Goal: Transaction & Acquisition: Obtain resource

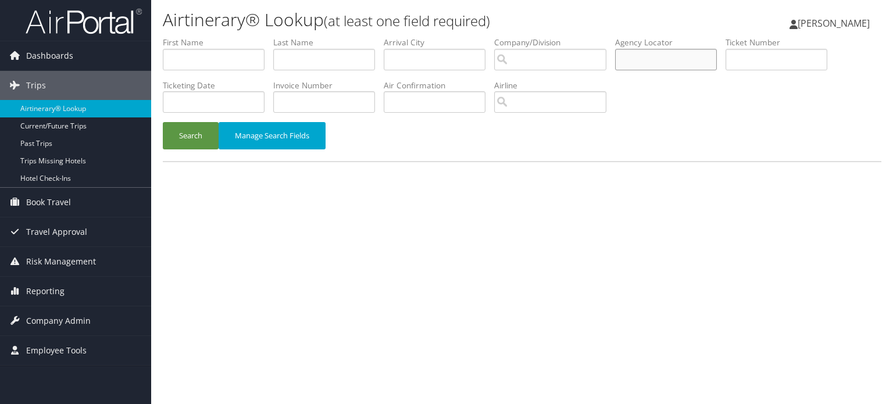
click at [655, 56] on input "text" at bounding box center [666, 60] width 102 height 22
paste input "D8WGZ9"
click at [179, 138] on button "Search" at bounding box center [191, 135] width 56 height 27
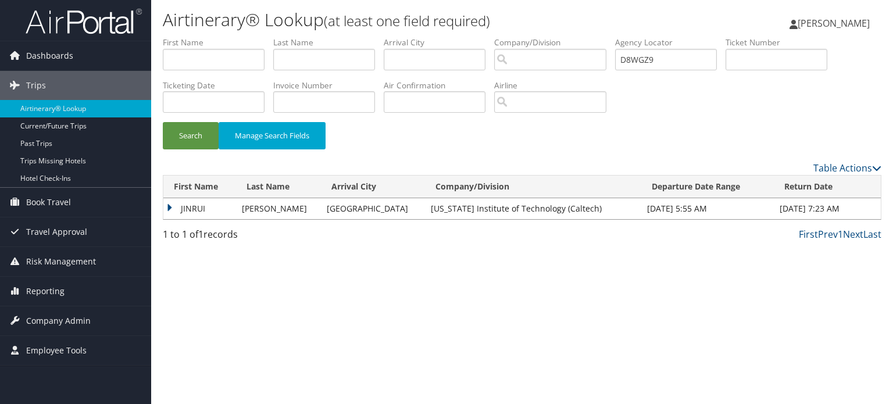
click at [169, 207] on td "JINRUI" at bounding box center [199, 208] width 73 height 21
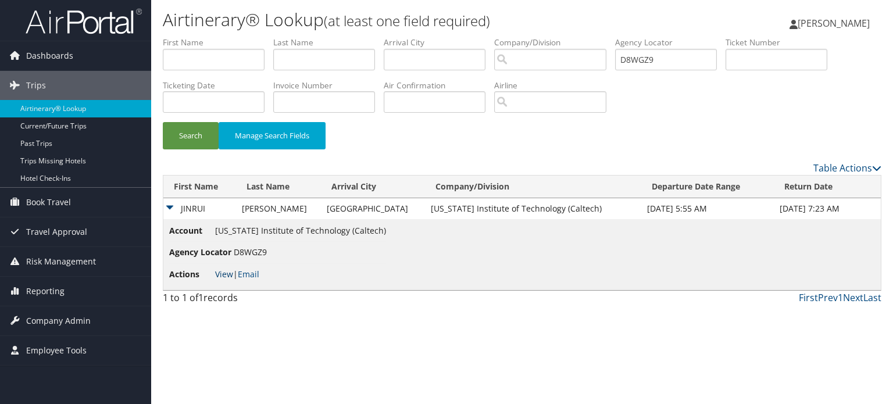
click at [219, 274] on link "View" at bounding box center [224, 274] width 18 height 11
drag, startPoint x: 671, startPoint y: 62, endPoint x: 546, endPoint y: 94, distance: 128.4
click at [551, 37] on ul "First Name Last Name Departure City Arrival City Company/Division Airport/City …" at bounding box center [522, 37] width 719 height 0
paste input "HBD"
type input "D8WHBD"
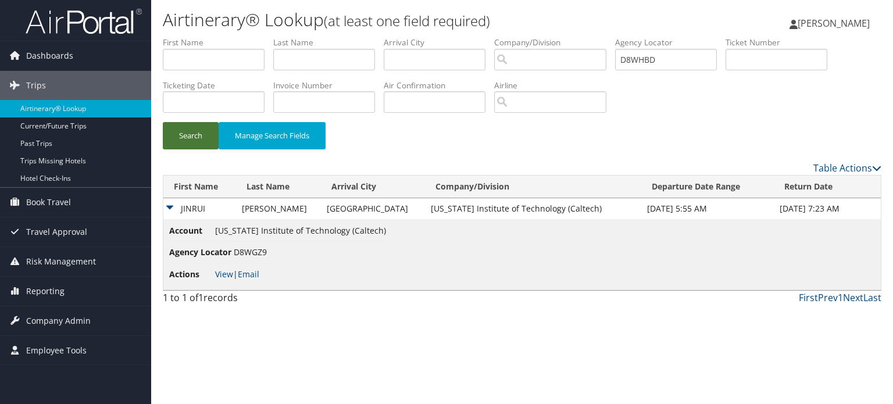
click at [193, 134] on button "Search" at bounding box center [191, 135] width 56 height 27
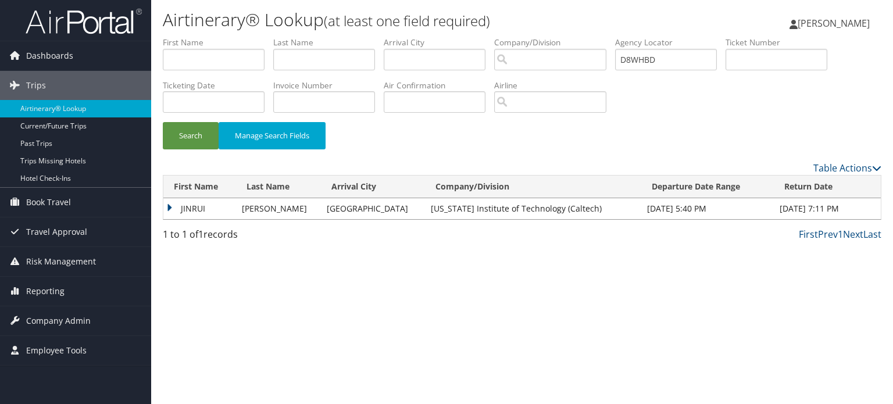
click at [170, 206] on td "JINRUI" at bounding box center [199, 208] width 73 height 21
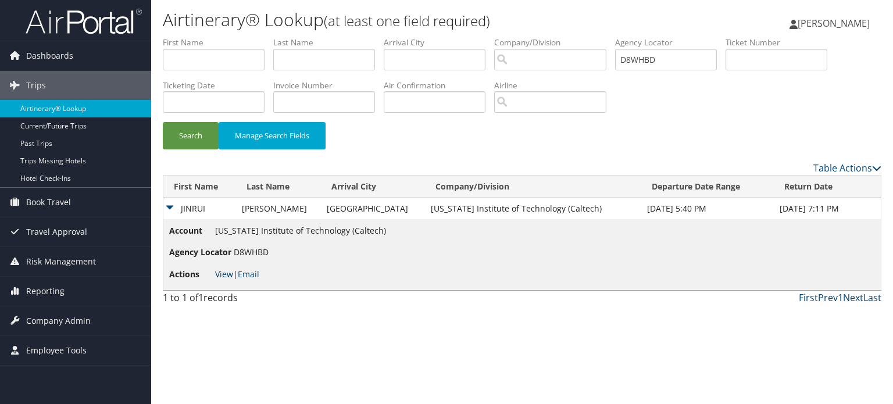
click at [229, 277] on link "View" at bounding box center [224, 274] width 18 height 11
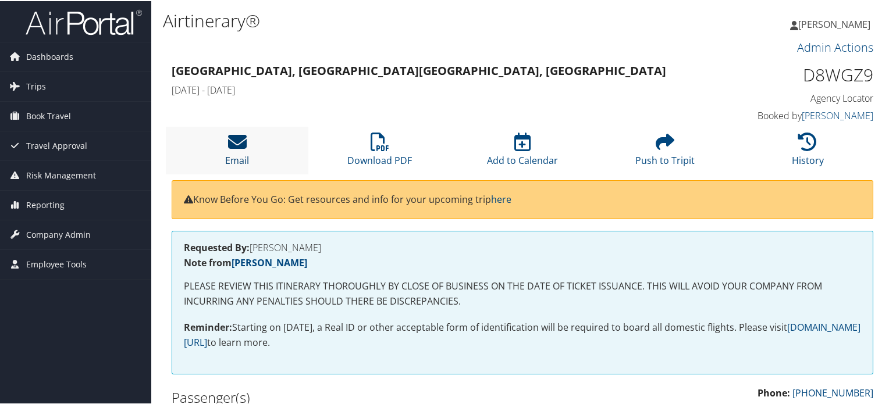
click at [242, 144] on icon at bounding box center [237, 140] width 19 height 19
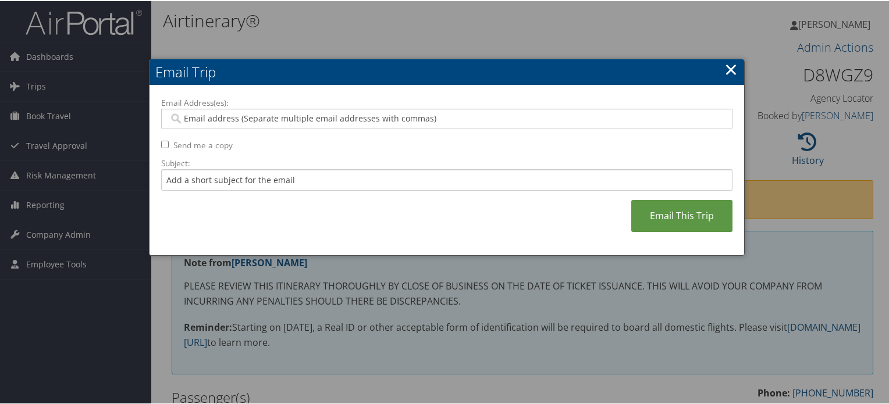
click at [416, 110] on div at bounding box center [446, 118] width 571 height 20
paste input "JINRUIH@GMAIL.COM"
type input "JINRUIH@GMAIL.COM"
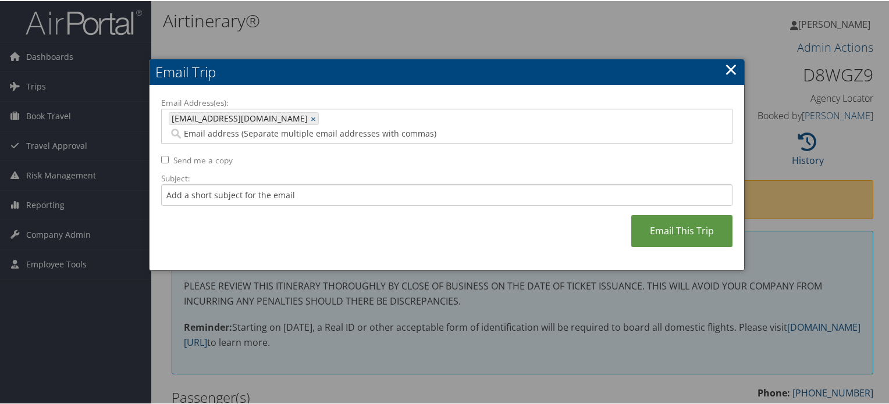
paste input "MWALTON@CALTECH.EDU"
type input "MWALTON@CALTECH.EDU"
type input "JINRUIH@GMAIL.COM, MWALTON@CALTECH.EDU"
paste input "TERESA.PONCE@CALTECH.EDU"
type input "TERESA.PONCE@CALTECH.EDU"
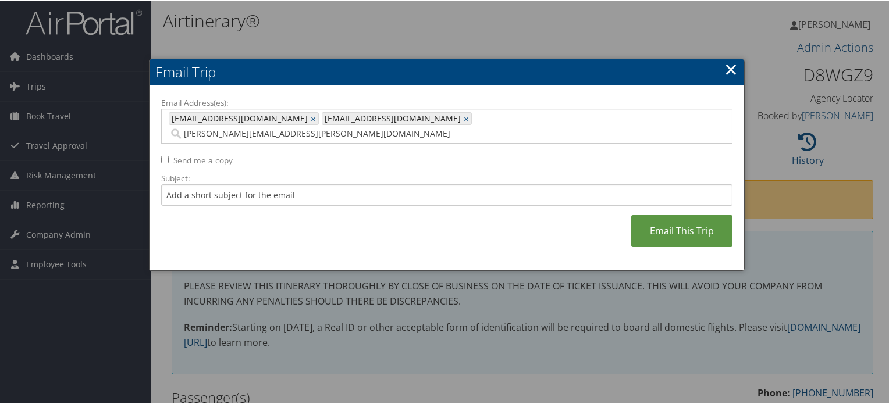
type input "JINRUIH@GMAIL.COM, MWALTON@CALTECH.EDU, TERESA.PONCE@CALTECH.EDU"
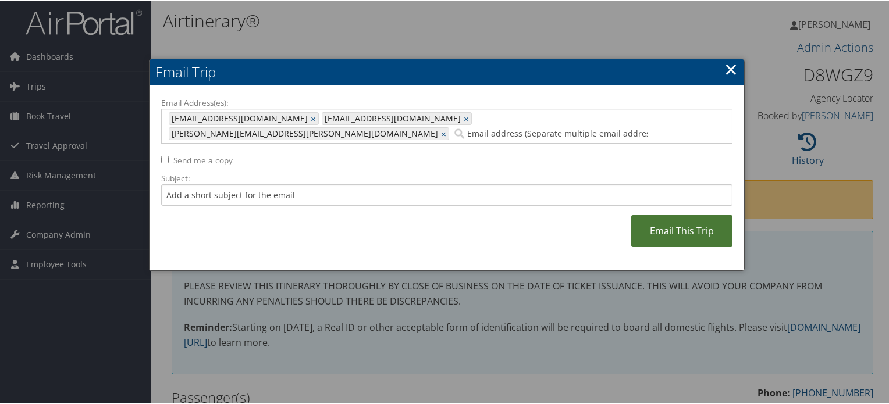
click at [668, 214] on link "Email This Trip" at bounding box center [681, 230] width 101 height 32
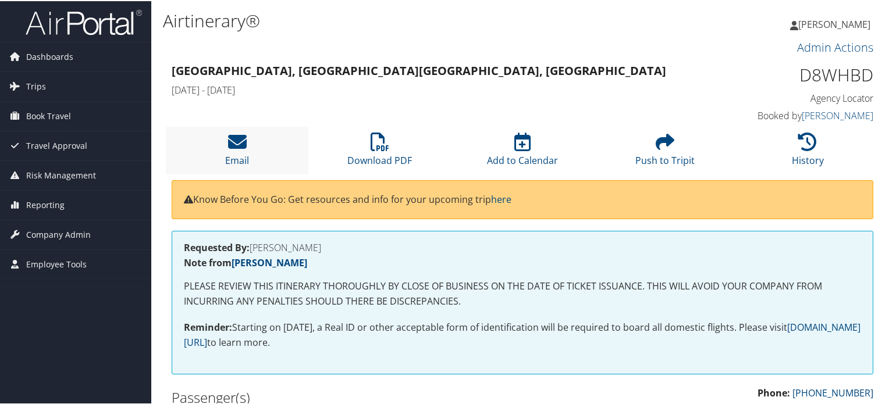
click at [226, 141] on li "Email" at bounding box center [237, 149] width 142 height 47
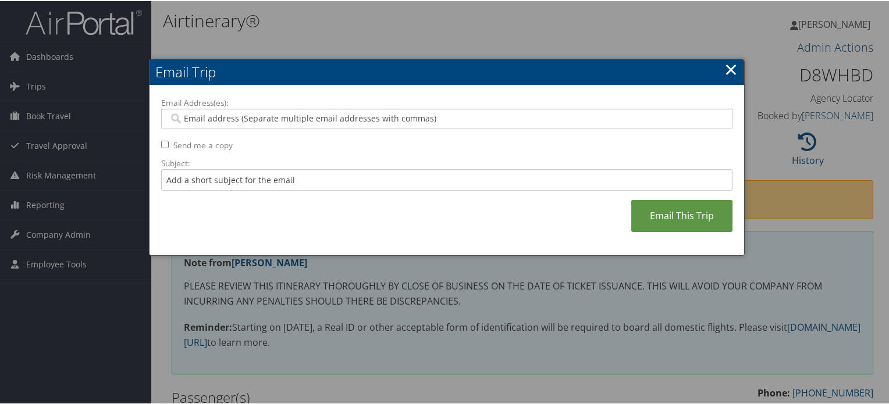
click at [384, 114] on input "Email Address(es):" at bounding box center [447, 118] width 556 height 12
paste input "JINRUIH@GMAIL.COM"
type input "JINRUIH@GMAIL.COM"
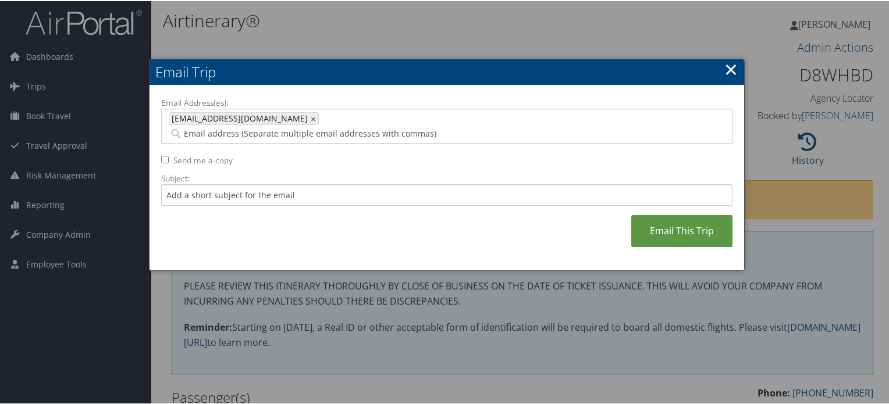
paste input "MWALTON@CALTECH.EDU"
type input "MWALTON@CALTECH.EDU"
type input "JINRUIH@GMAIL.COM, MWALTON@CALTECH.EDU"
paste input "TERESA.PONCE@CALTECH.EDU"
type input "TERESA.PONCE@CALTECH.EDU"
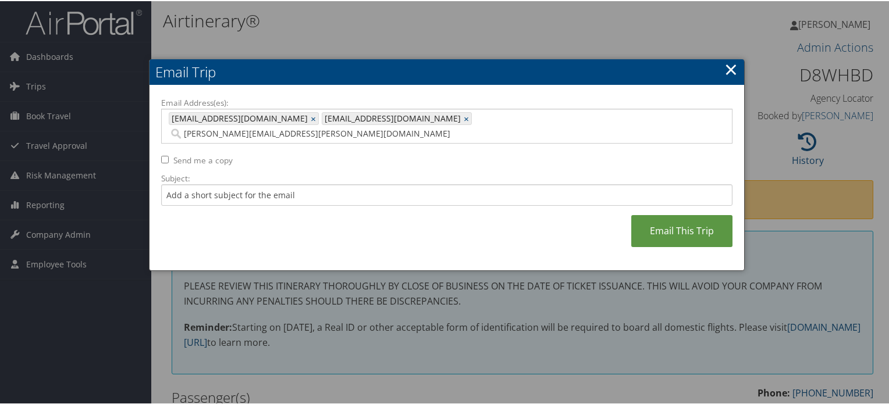
type input "JINRUIH@GMAIL.COM, MWALTON@CALTECH.EDU, TERESA.PONCE@CALTECH.EDU"
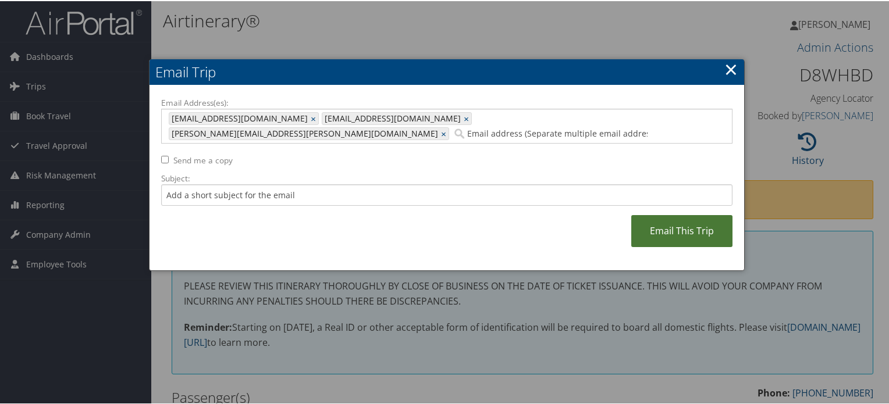
click at [689, 215] on link "Email This Trip" at bounding box center [681, 230] width 101 height 32
